Goal: Register for event/course

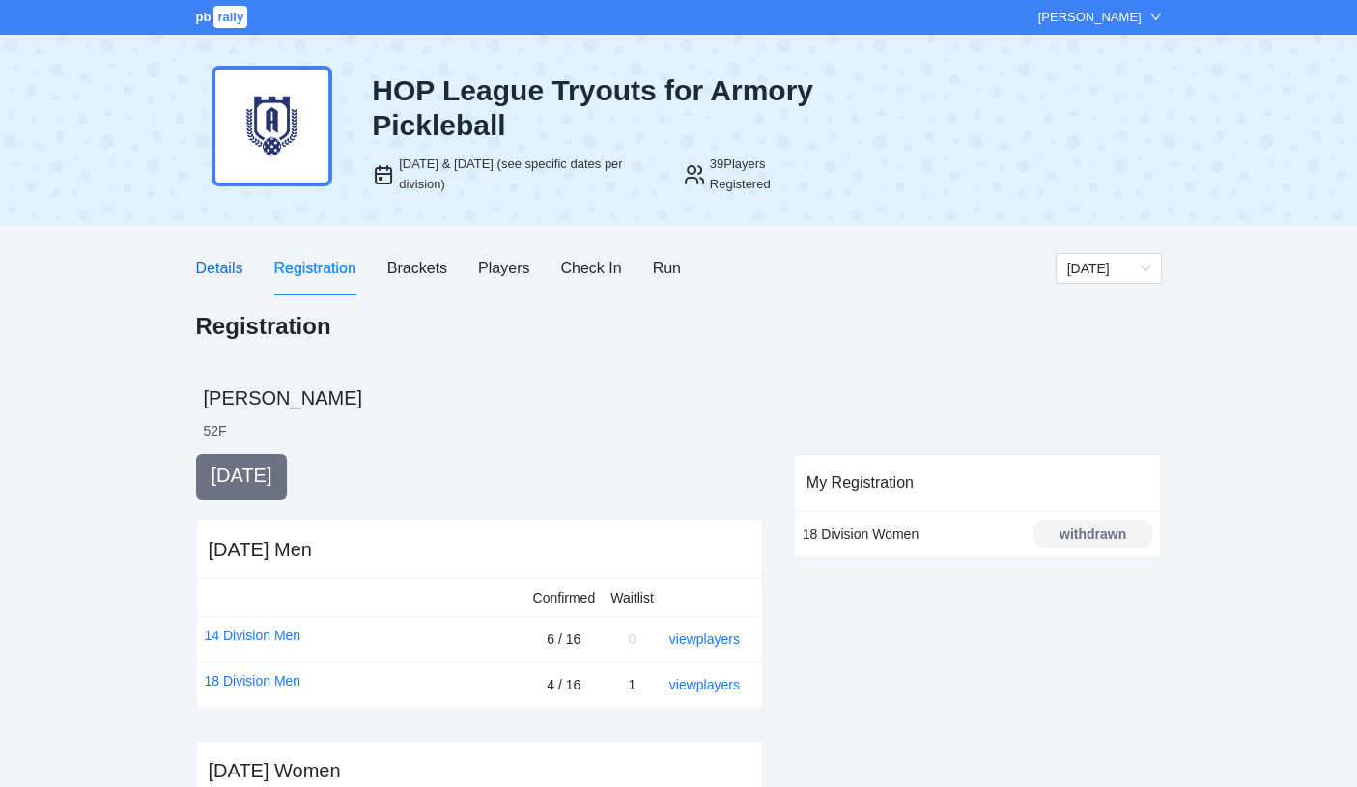
click at [219, 266] on div "Details" at bounding box center [219, 268] width 47 height 24
click at [215, 266] on div "Details" at bounding box center [219, 268] width 47 height 24
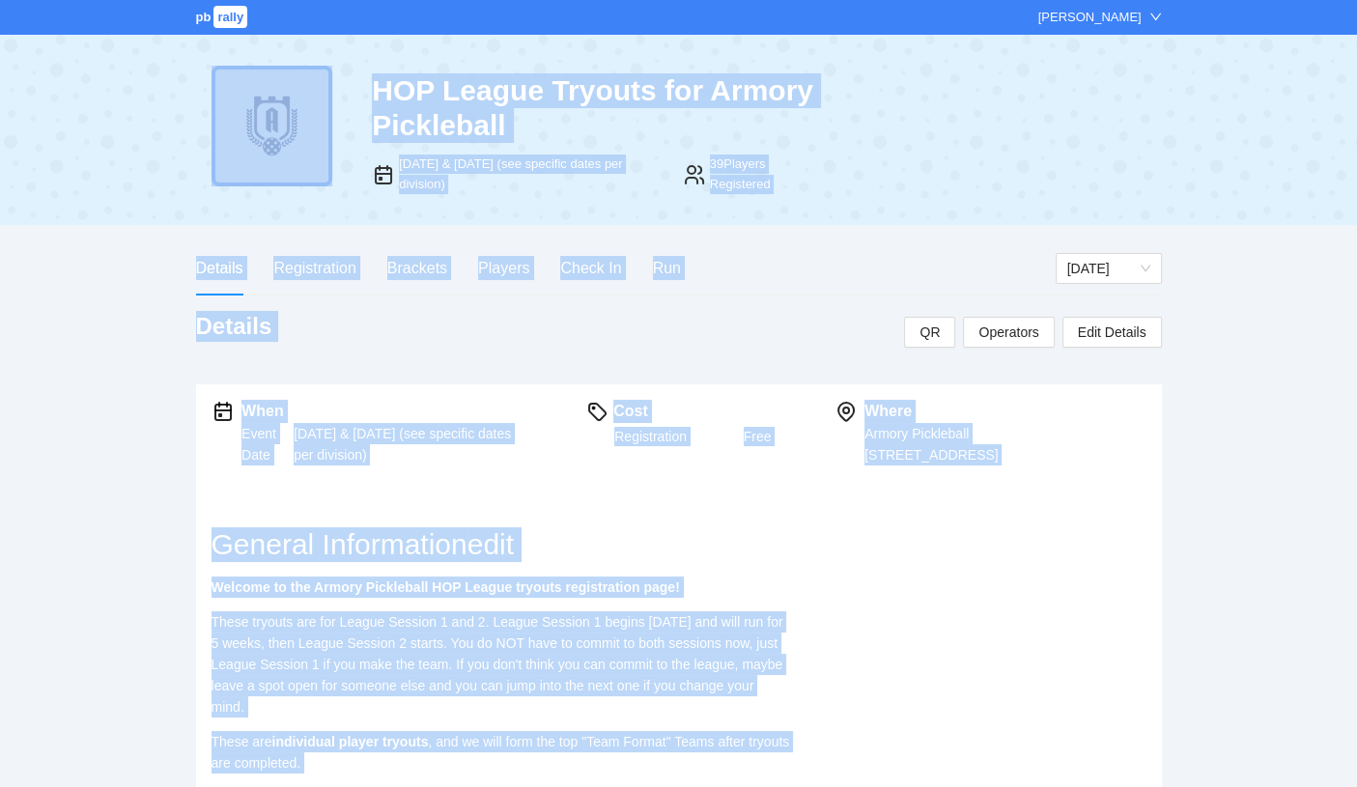
drag, startPoint x: 446, startPoint y: 599, endPoint x: 118, endPoint y: 118, distance: 582.4
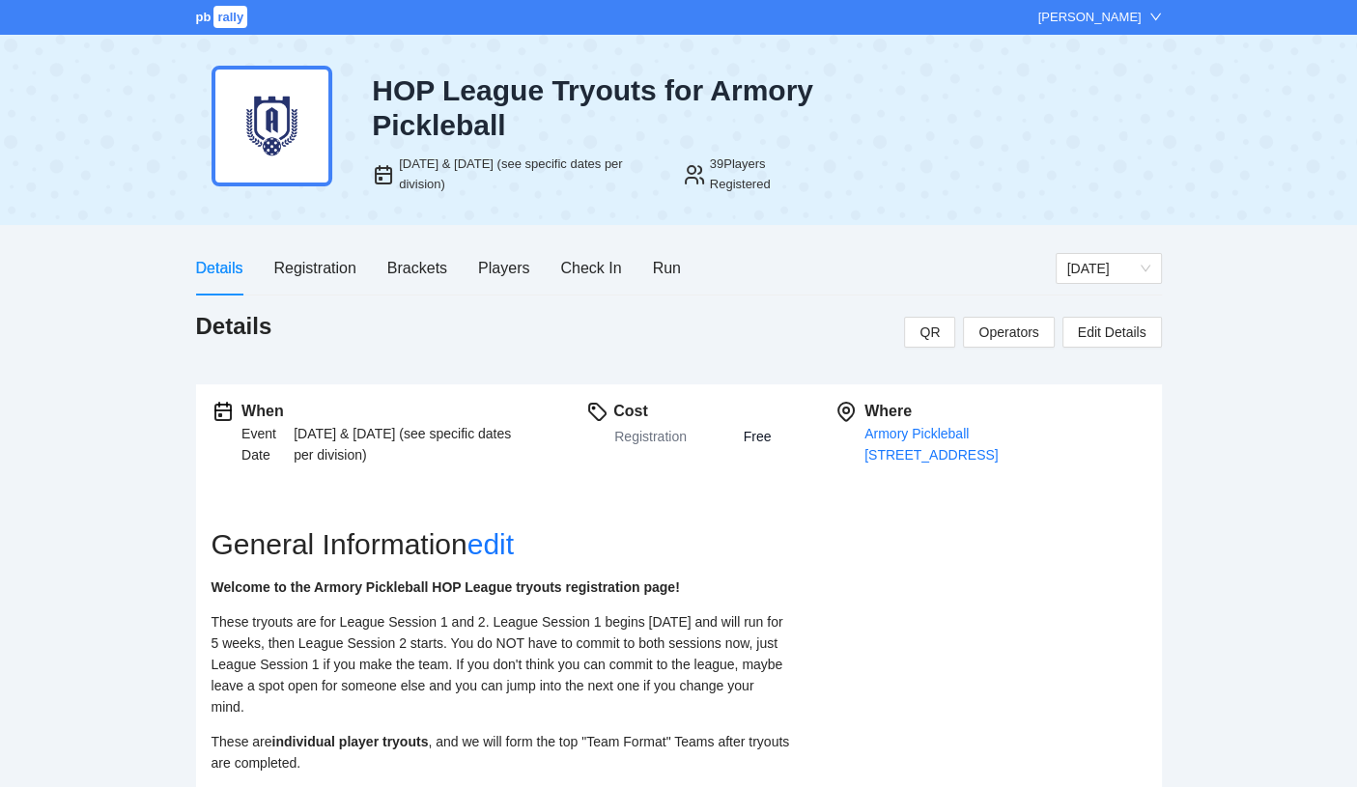
click at [229, 275] on div "Details" at bounding box center [219, 268] width 47 height 24
